Goal: Find specific page/section: Find specific page/section

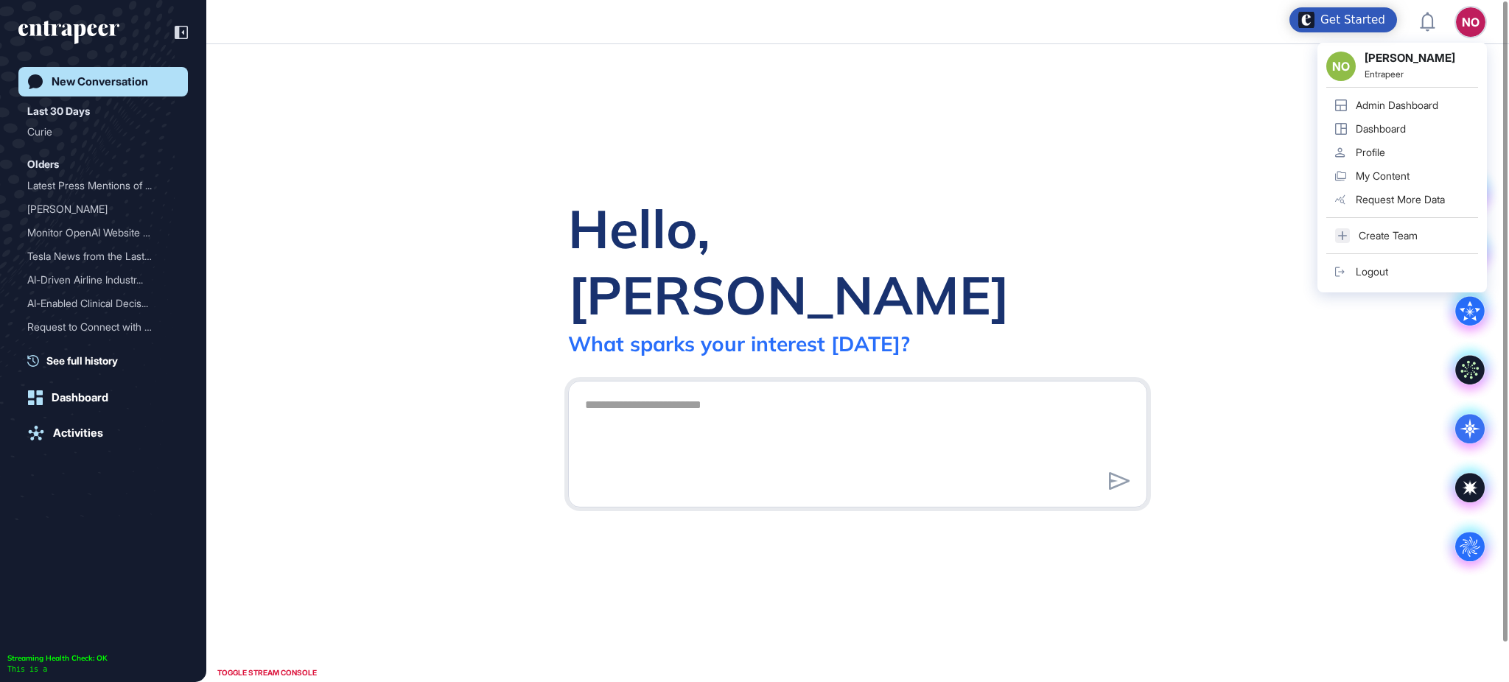
click at [1465, 21] on div "NO" at bounding box center [1470, 21] width 29 height 29
click at [1416, 99] on div "Admin Dashboard" at bounding box center [1396, 105] width 83 height 12
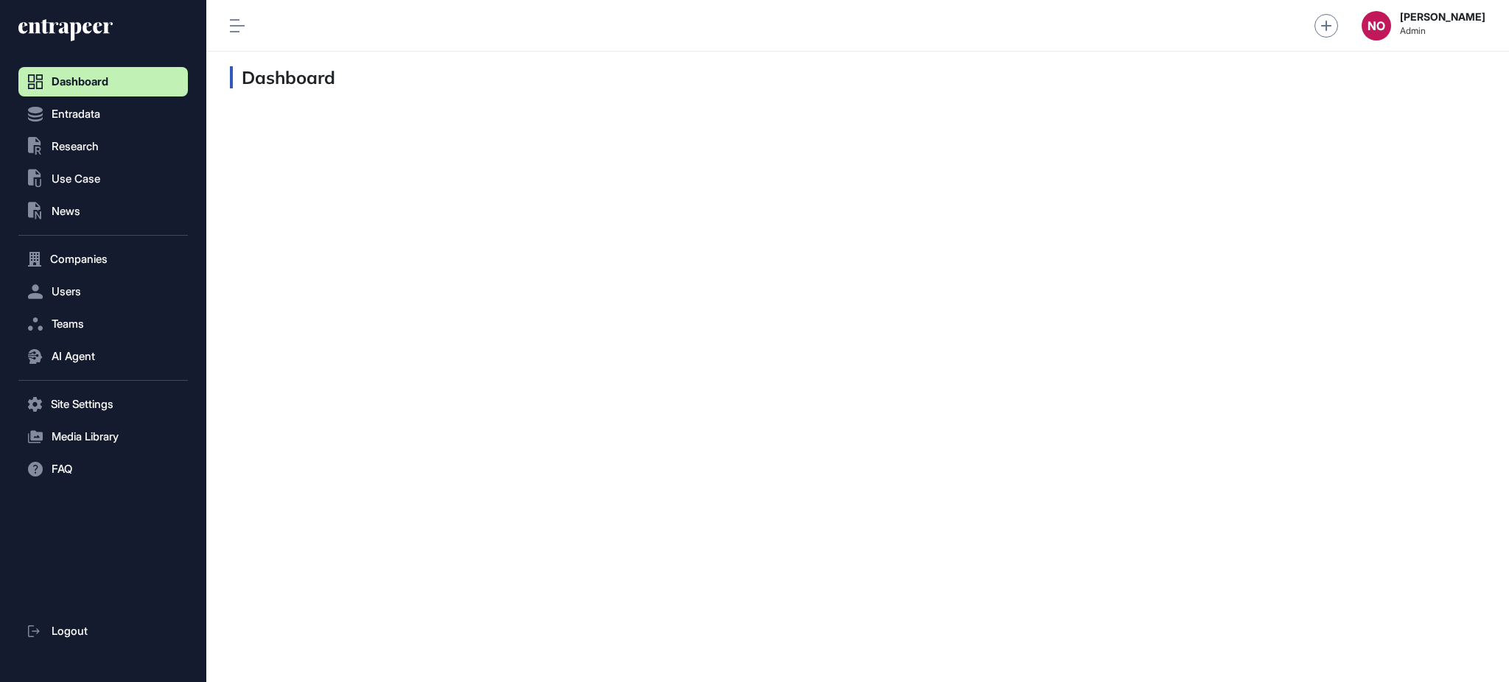
scroll to position [1, 1]
click at [116, 117] on button "Entradata" at bounding box center [102, 113] width 169 height 29
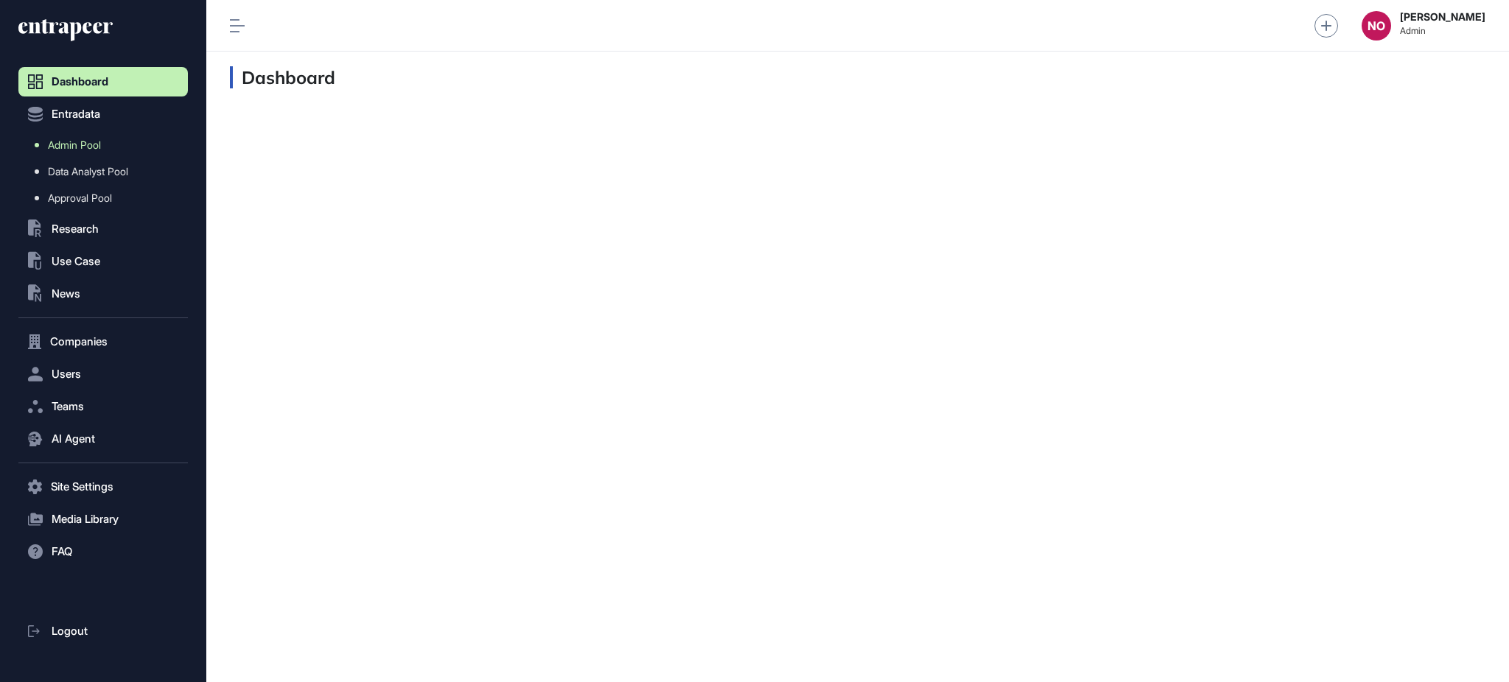
click at [110, 140] on link "Admin Pool" at bounding box center [107, 145] width 162 height 27
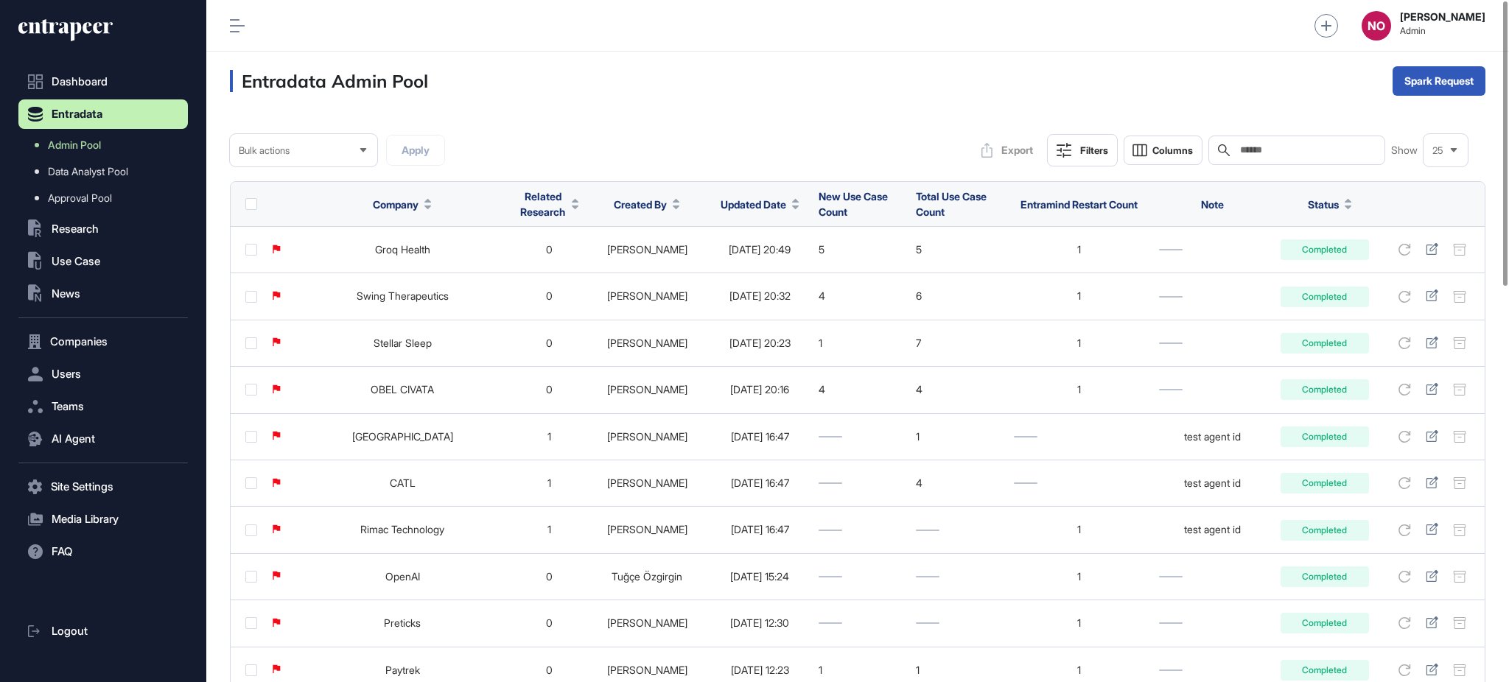
click at [792, 207] on icon at bounding box center [795, 208] width 7 height 4
click at [767, 261] on span "Sort Descending" at bounding box center [753, 266] width 59 height 13
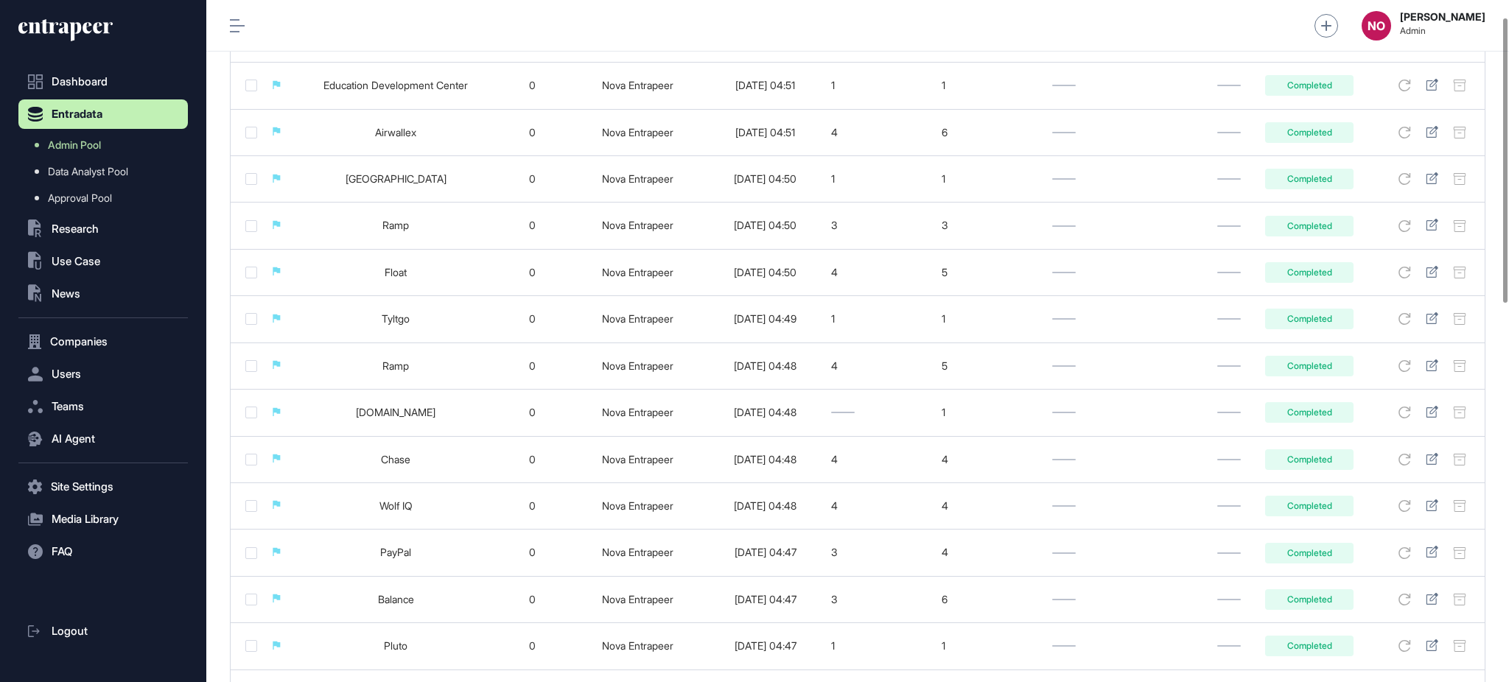
scroll to position [950, 0]
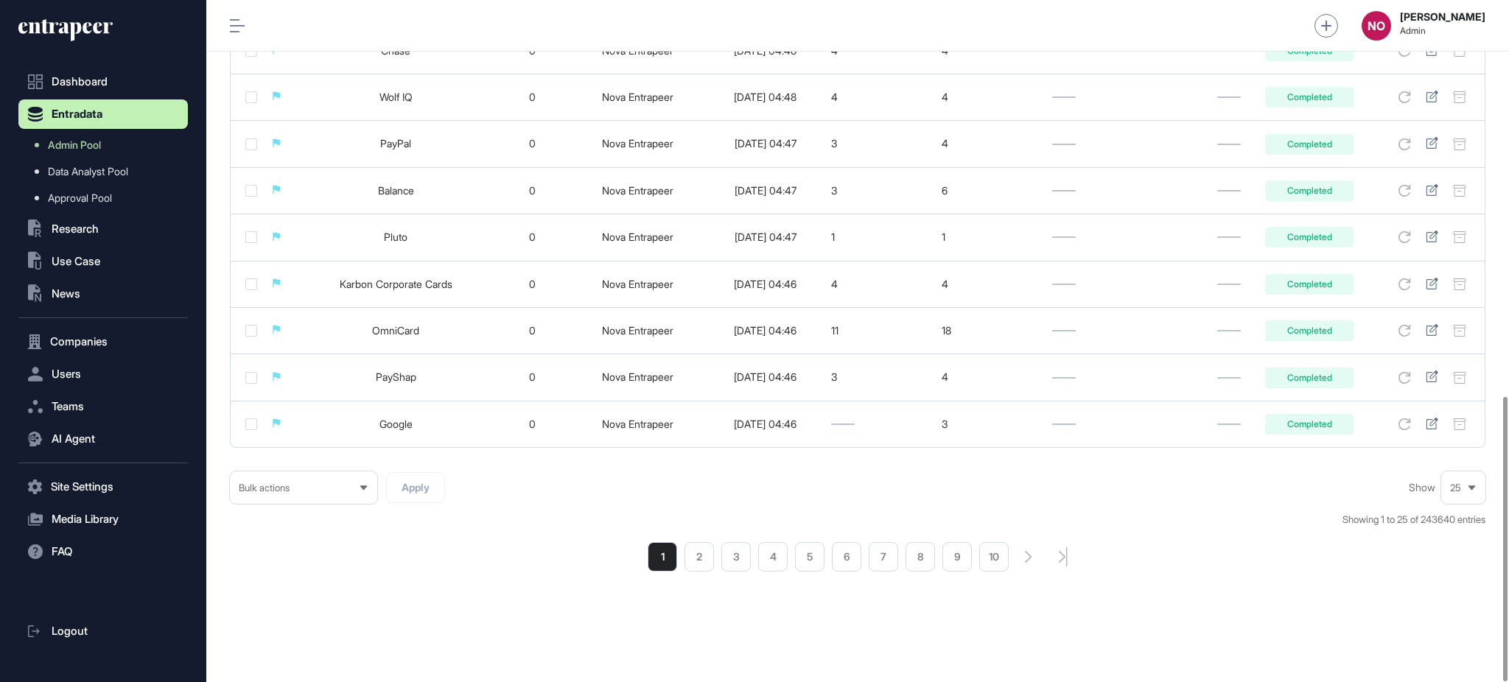
click at [823, 566] on li "5" at bounding box center [809, 556] width 29 height 29
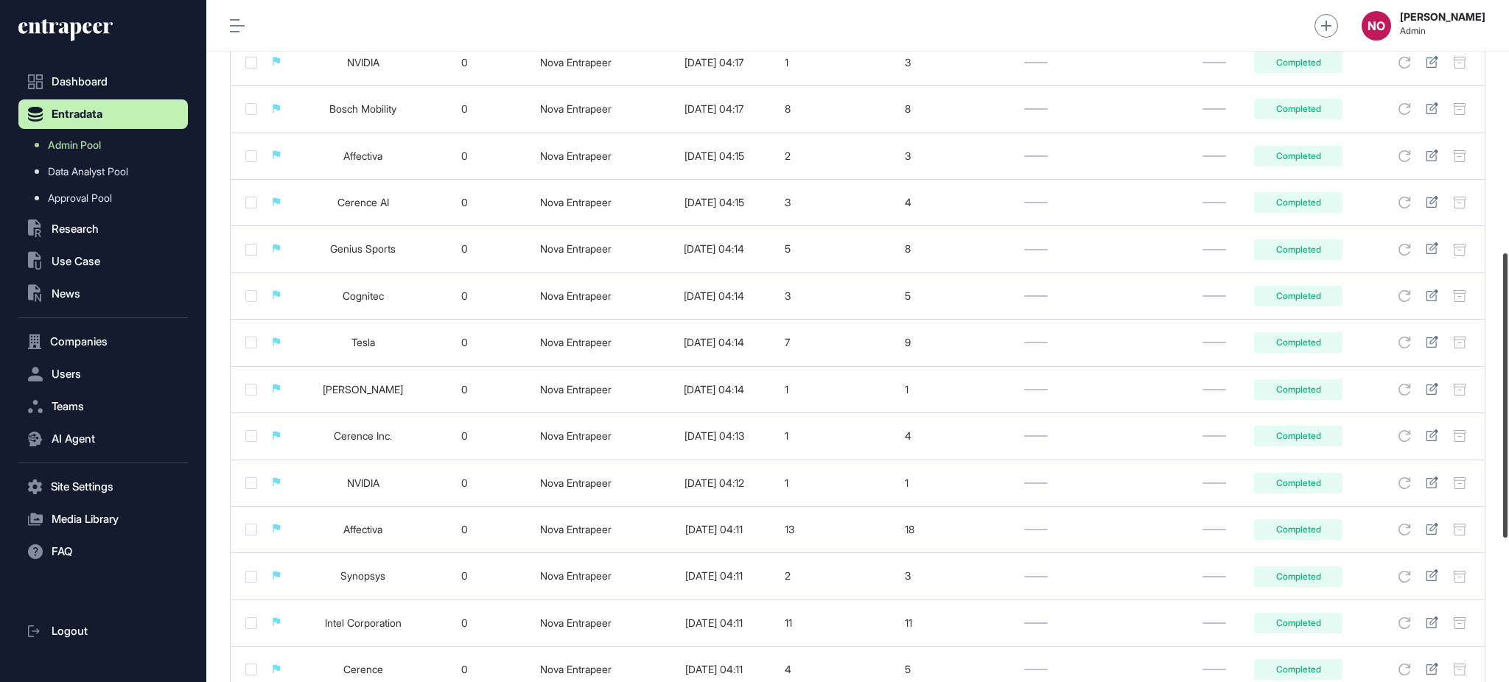
scroll to position [950, 0]
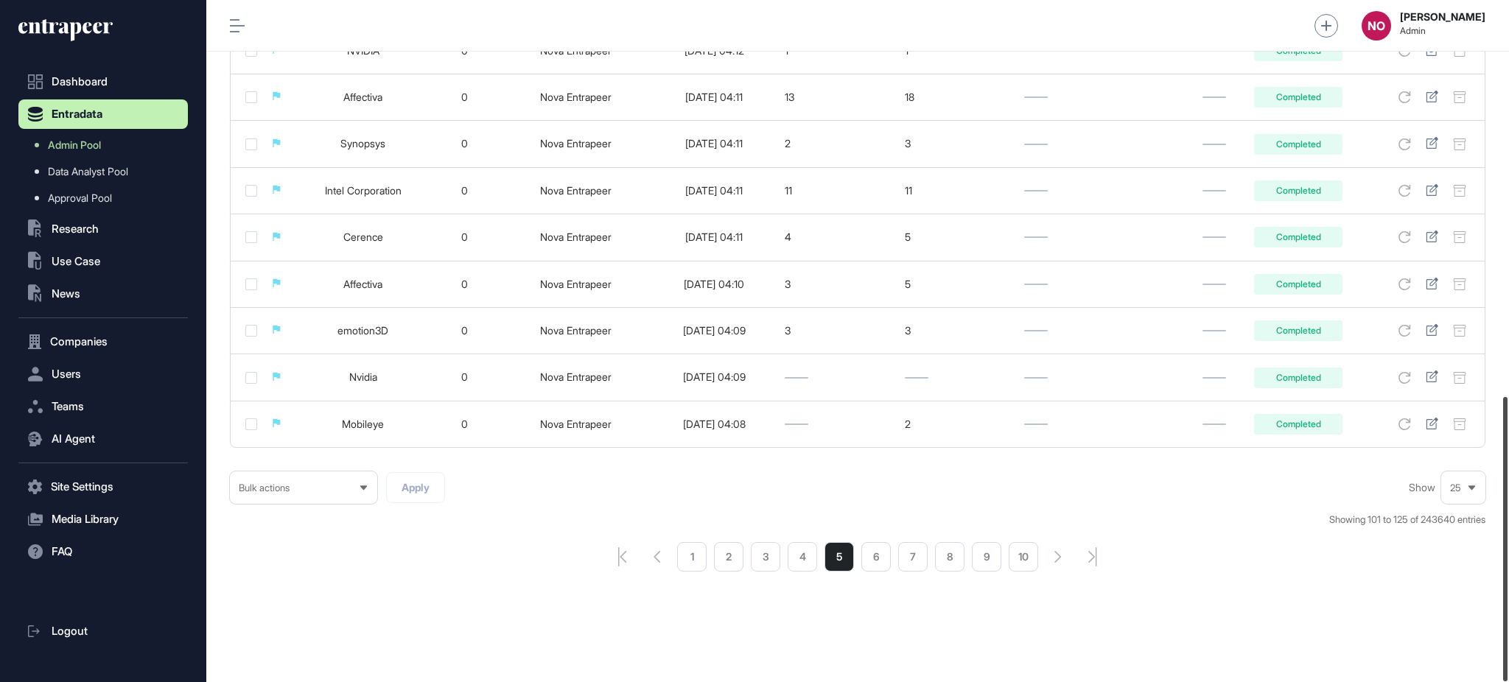
drag, startPoint x: 1507, startPoint y: 125, endPoint x: 1439, endPoint y: 612, distance: 491.6
click at [1507, 578] on div at bounding box center [1505, 539] width 4 height 284
click at [991, 558] on li "9" at bounding box center [986, 556] width 29 height 29
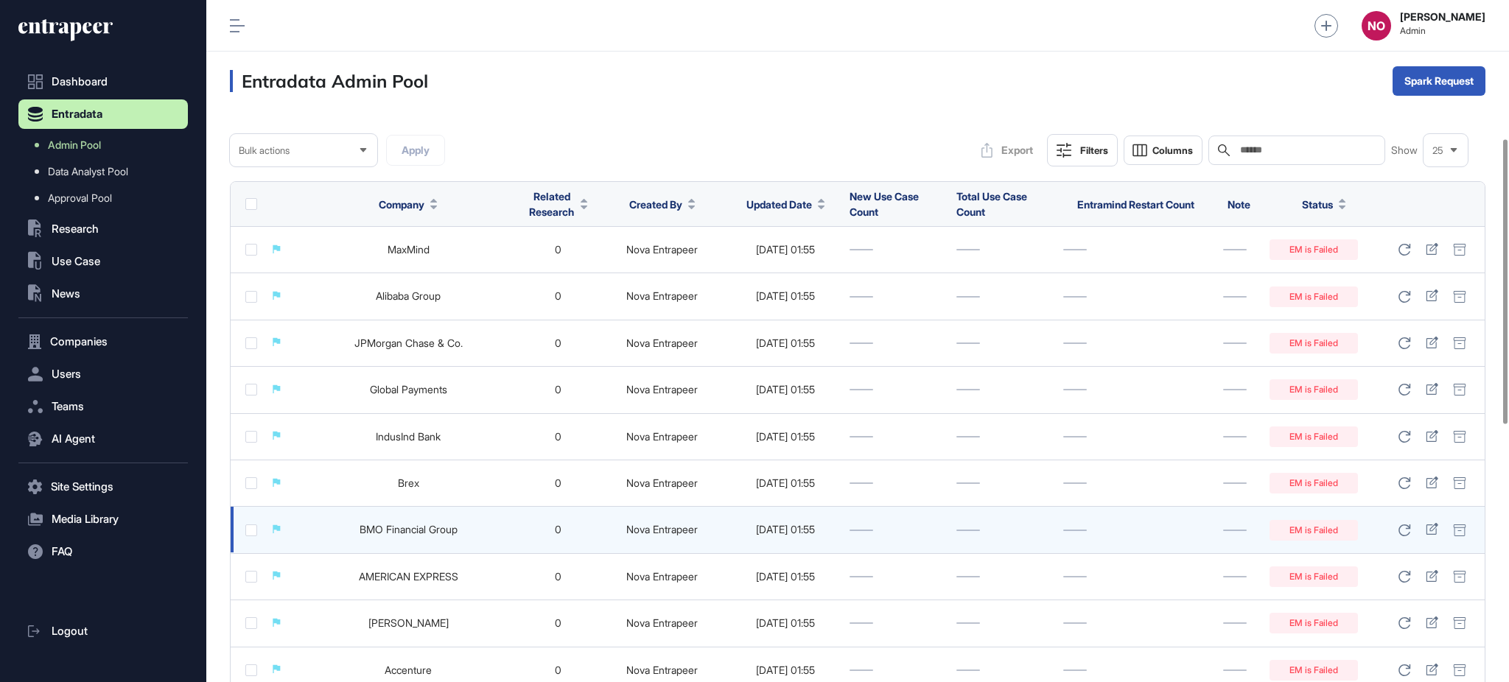
scroll to position [950, 0]
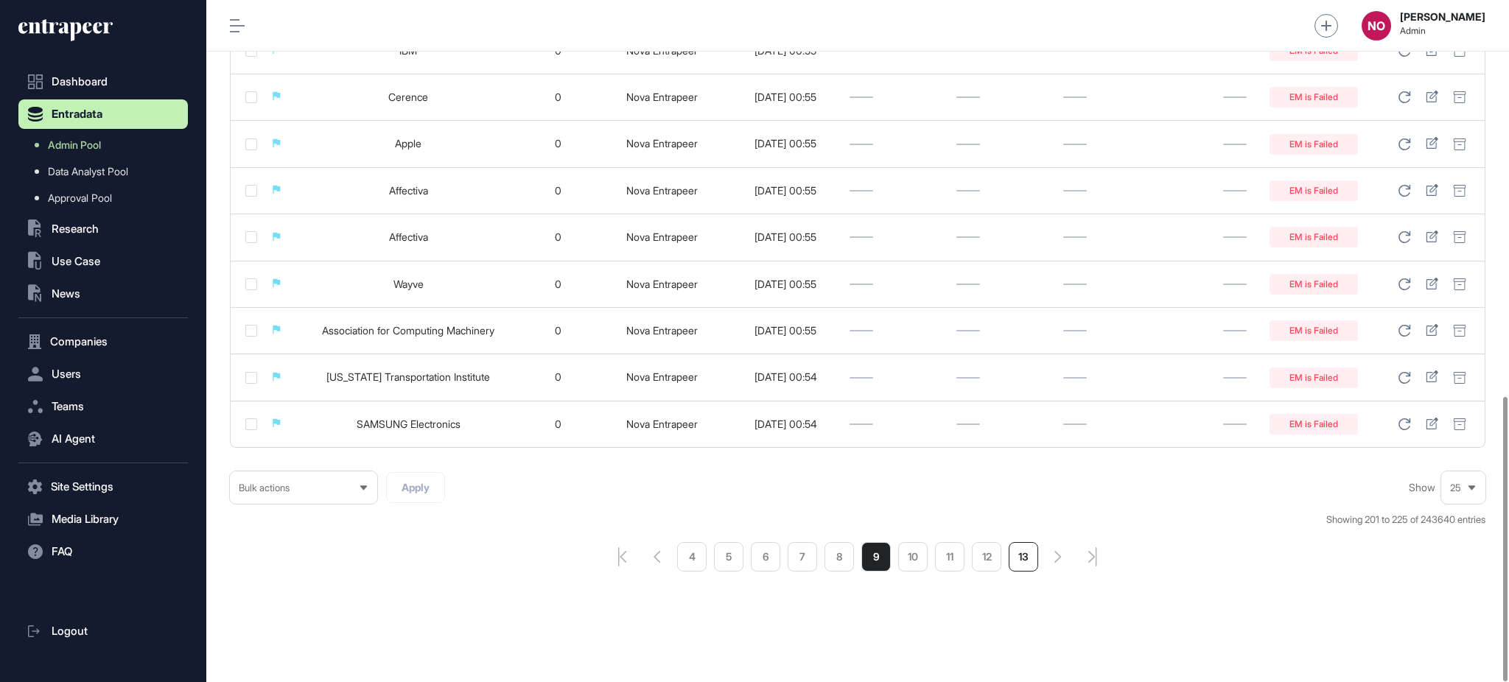
click at [1030, 563] on li "13" at bounding box center [1022, 556] width 29 height 29
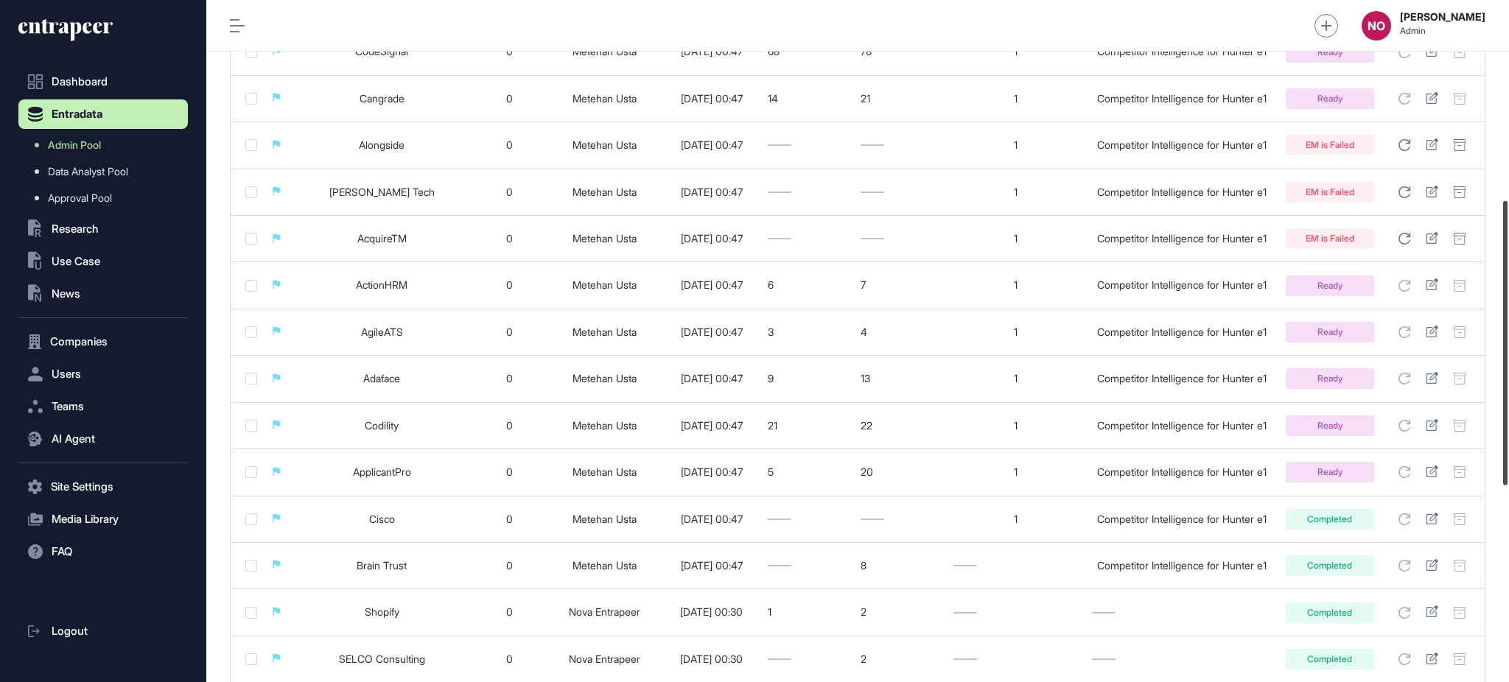
scroll to position [467, 0]
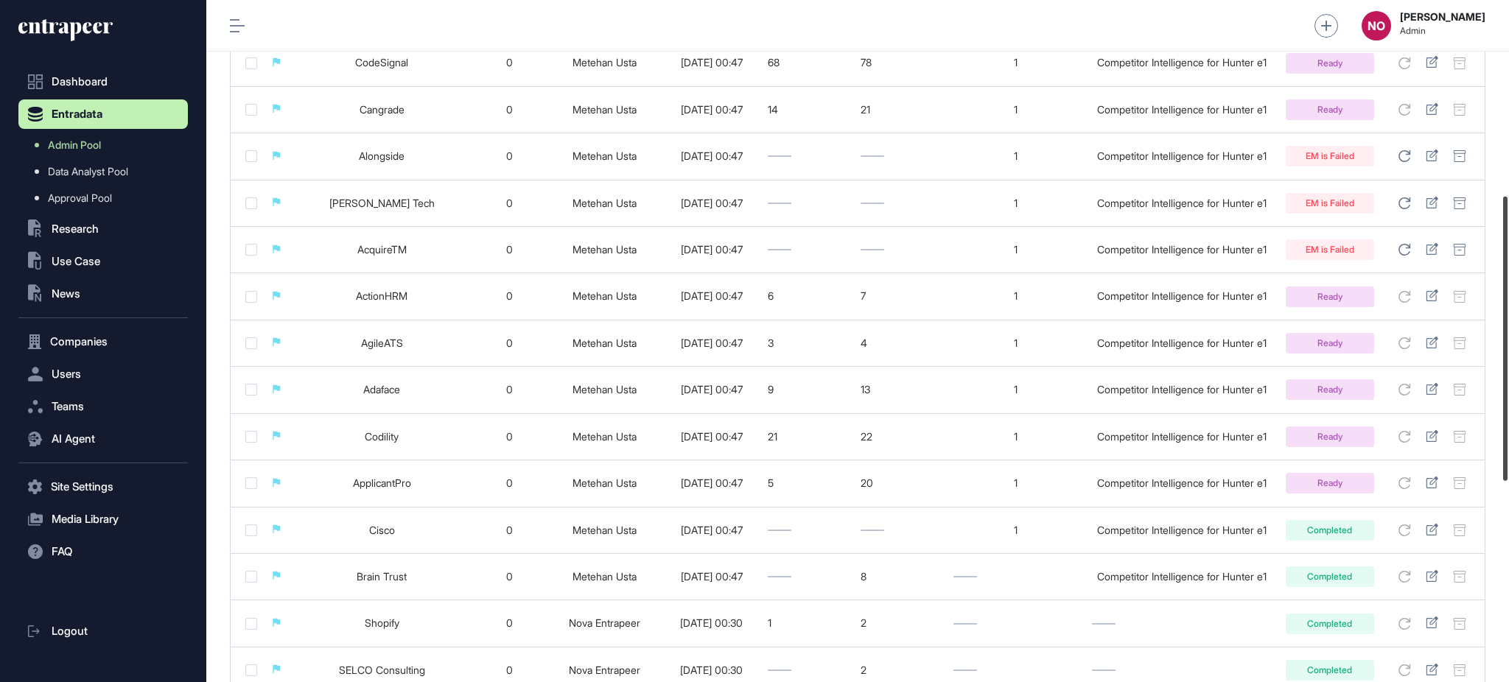
drag, startPoint x: 1507, startPoint y: 404, endPoint x: 1505, endPoint y: 350, distance: 53.8
click at [1505, 350] on div at bounding box center [1505, 339] width 4 height 284
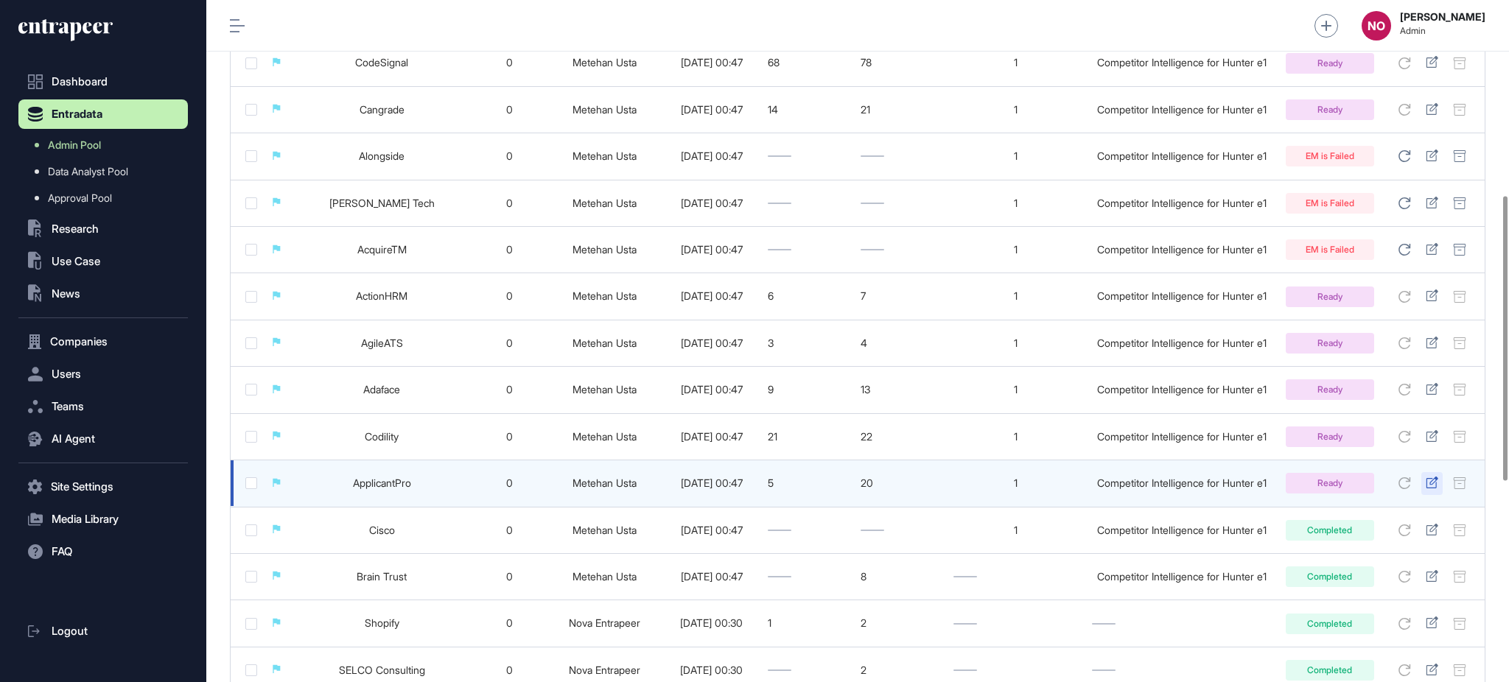
click at [1434, 482] on icon at bounding box center [1431, 483] width 13 height 12
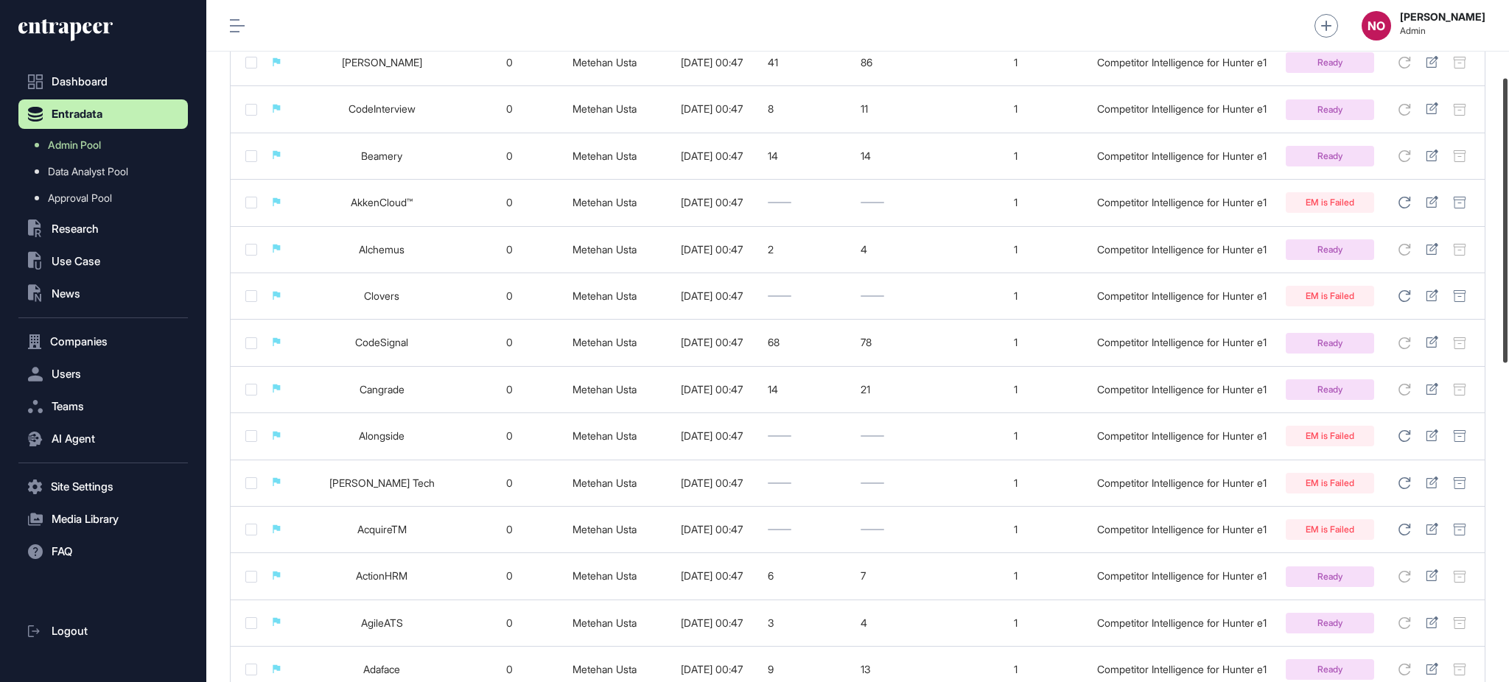
scroll to position [184, 0]
drag, startPoint x: 1507, startPoint y: 435, endPoint x: 1507, endPoint y: 317, distance: 118.6
click at [1507, 317] on div at bounding box center [1505, 220] width 4 height 284
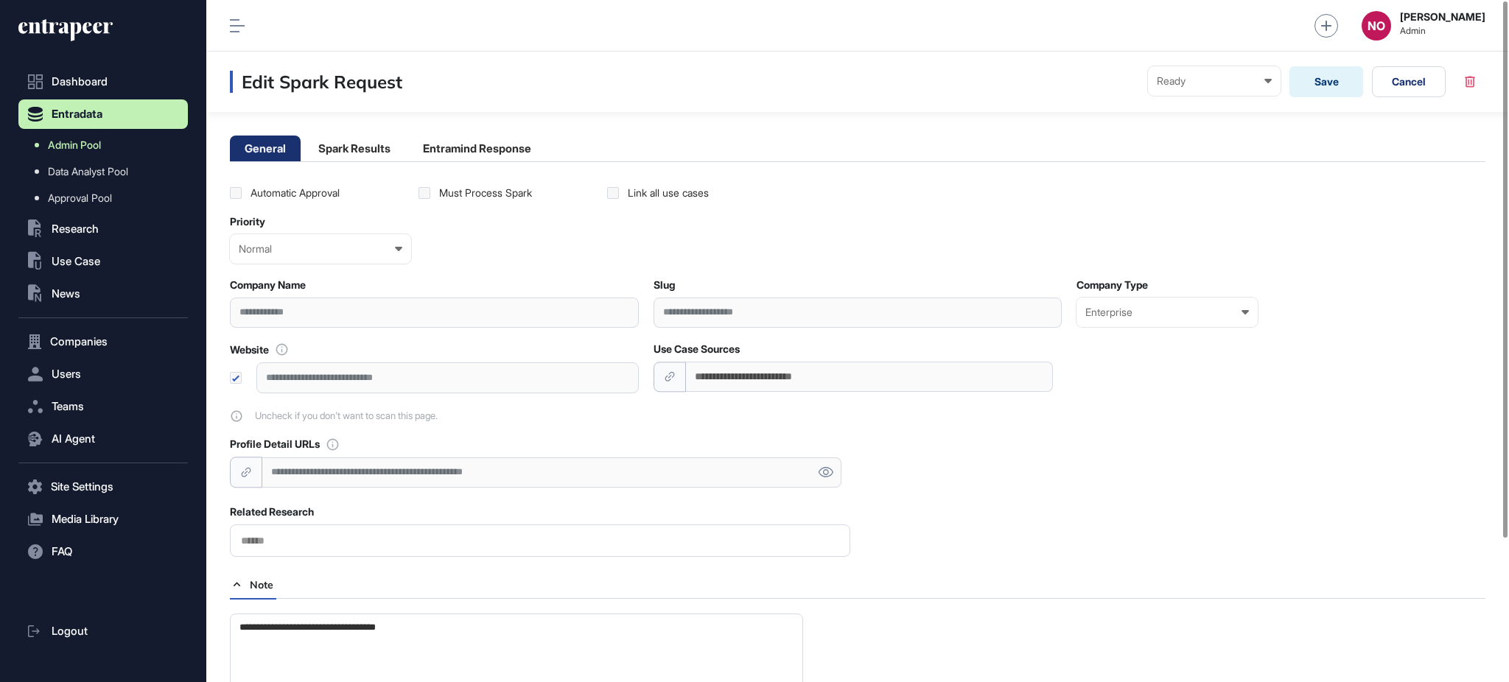
click at [116, 136] on link "Admin Pool" at bounding box center [107, 145] width 162 height 27
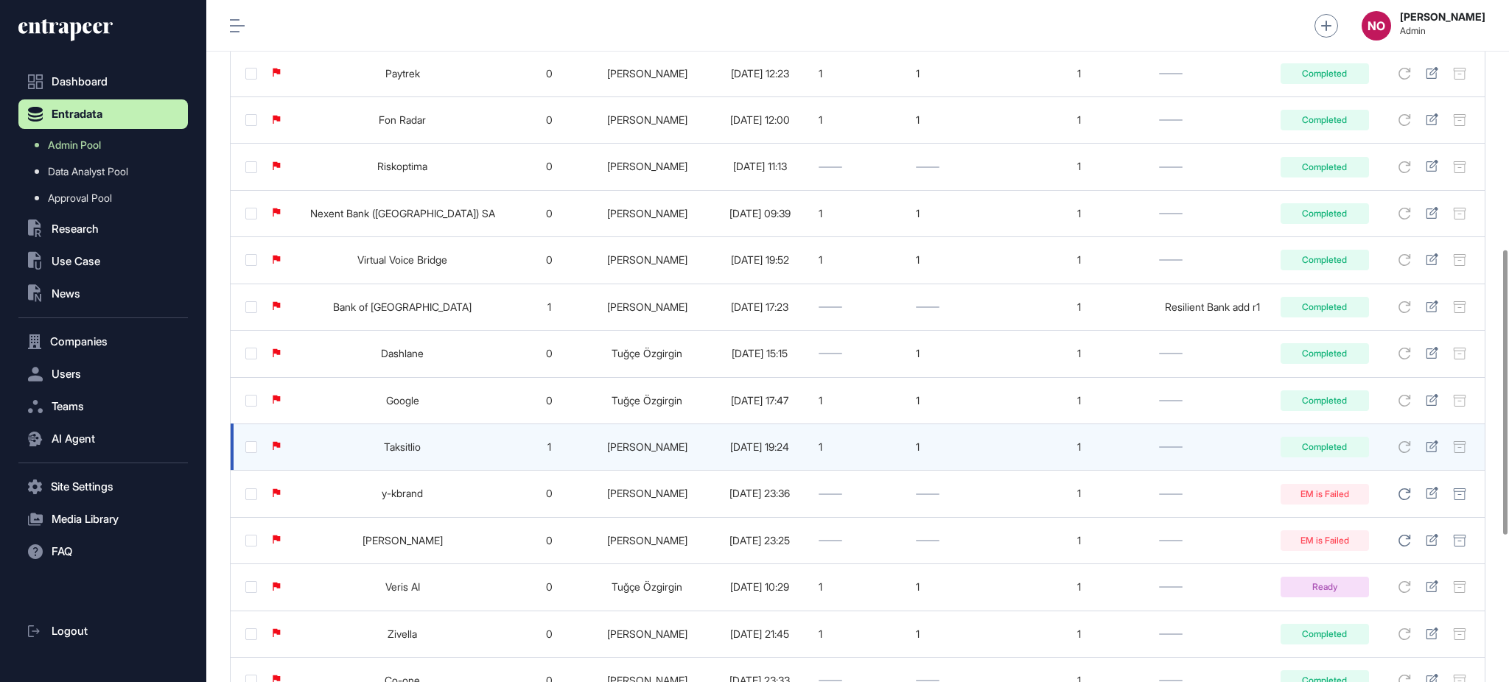
scroll to position [950, 0]
